Goal: Book appointment/travel/reservation: Book appointment/travel/reservation

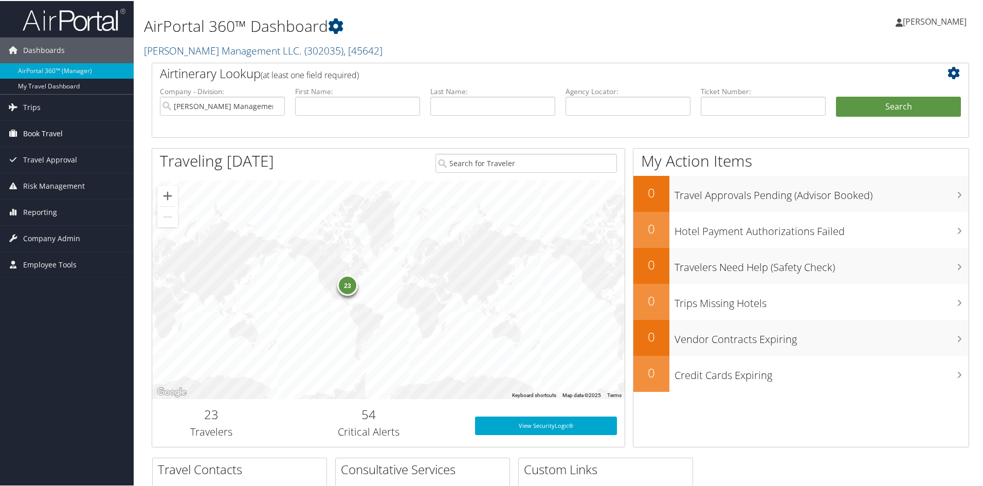
click at [32, 134] on span "Book Travel" at bounding box center [43, 133] width 40 height 26
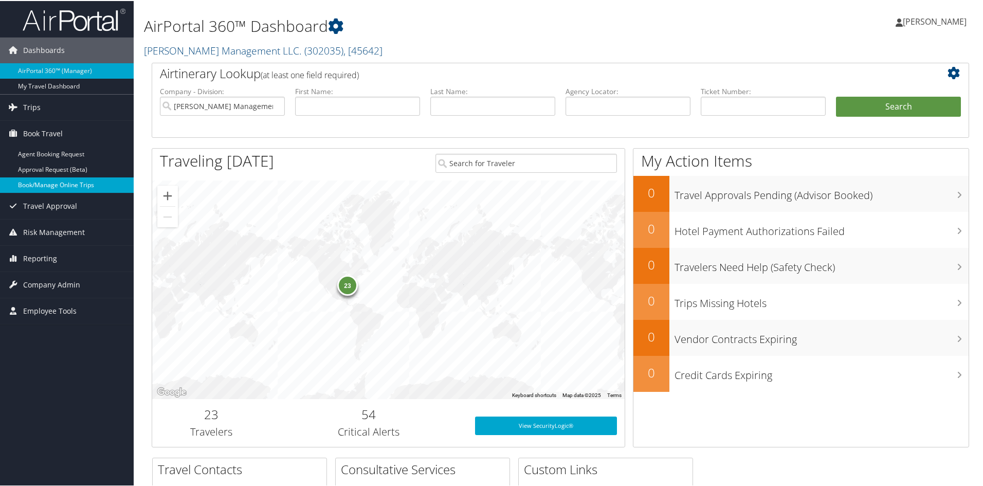
click at [46, 180] on link "Book/Manage Online Trips" at bounding box center [67, 183] width 134 height 15
